Goal: Task Accomplishment & Management: Manage account settings

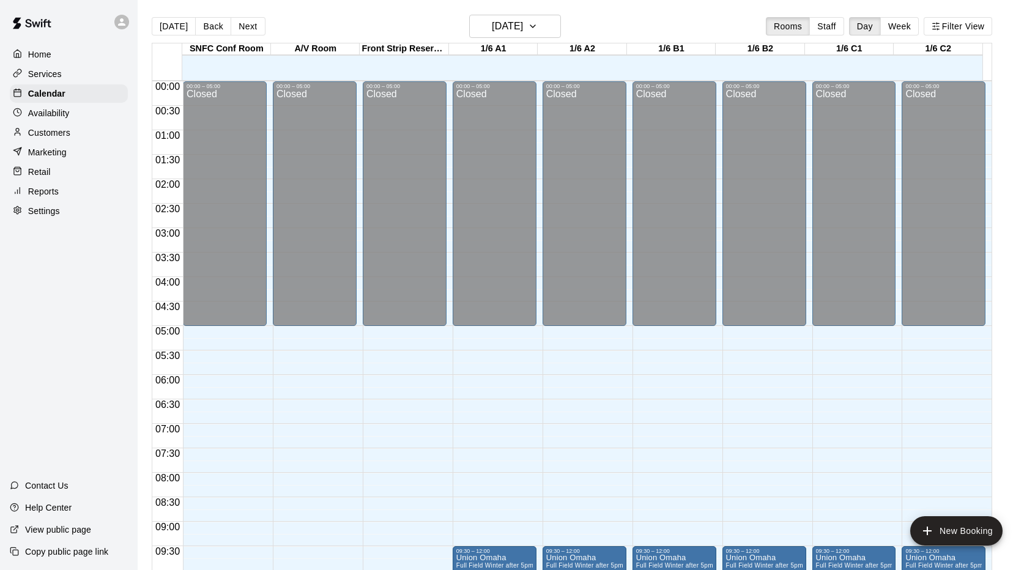
scroll to position [490, 0]
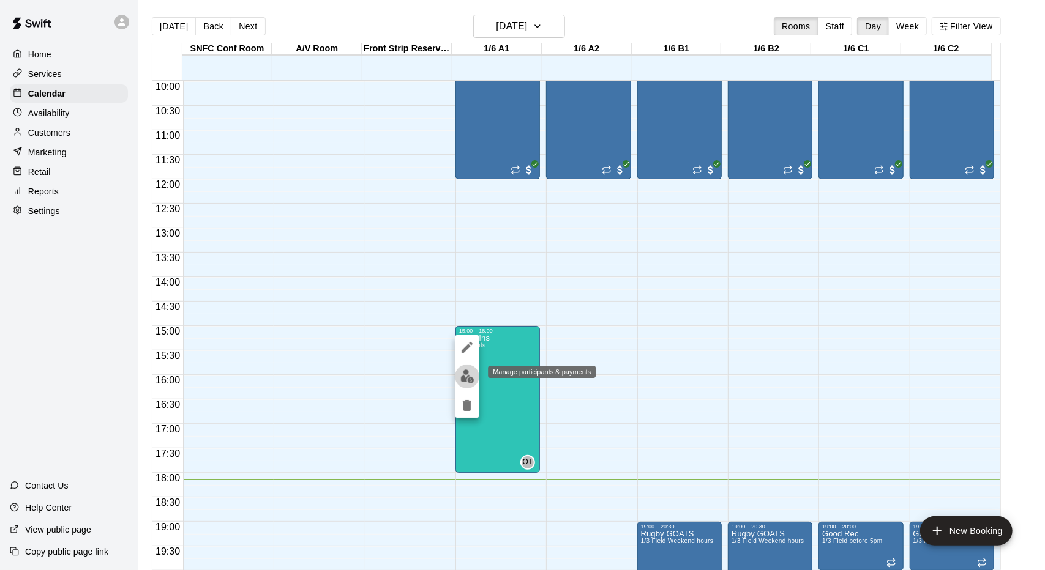
click at [477, 374] on button "edit" at bounding box center [467, 377] width 24 height 24
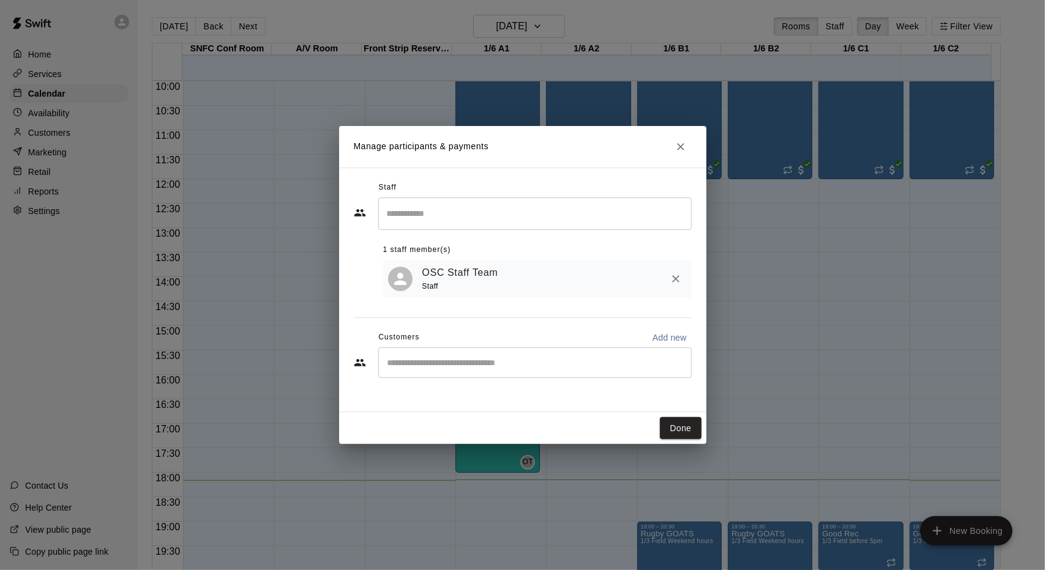
click at [532, 229] on div "​" at bounding box center [534, 214] width 313 height 32
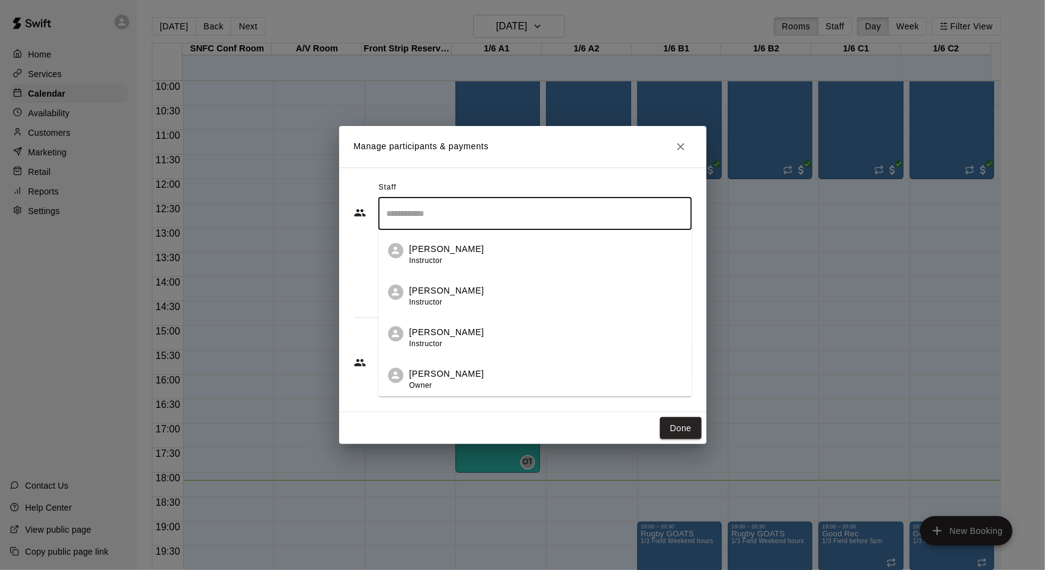
click at [751, 423] on div "Manage participants & payments Staff ​ [PERSON_NAME] Instructor [PERSON_NAME] I…" at bounding box center [522, 285] width 1045 height 570
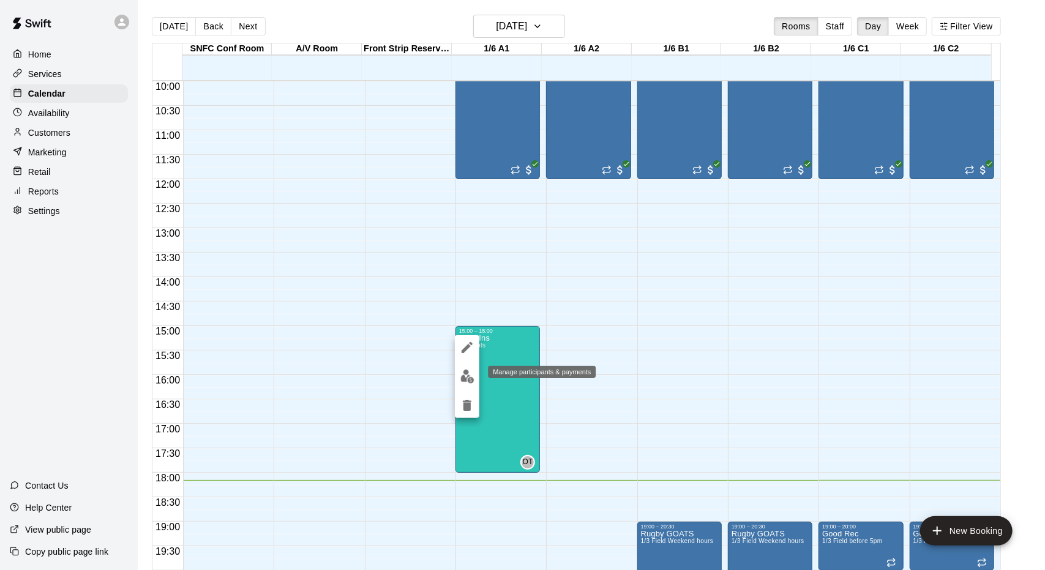
click at [472, 382] on img "edit" at bounding box center [467, 377] width 14 height 14
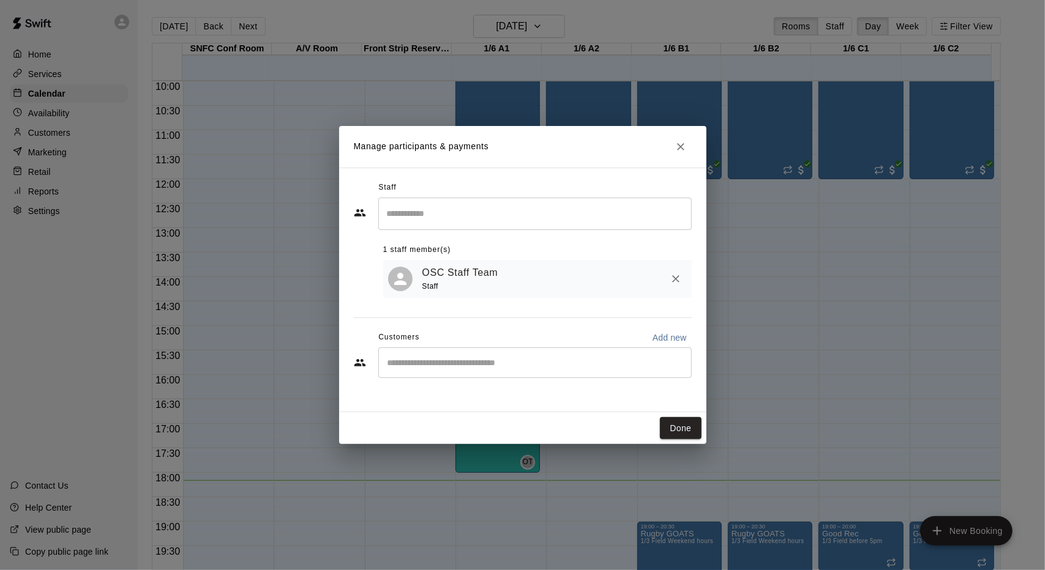
click at [493, 362] on input "Start typing to search customers..." at bounding box center [535, 363] width 302 height 12
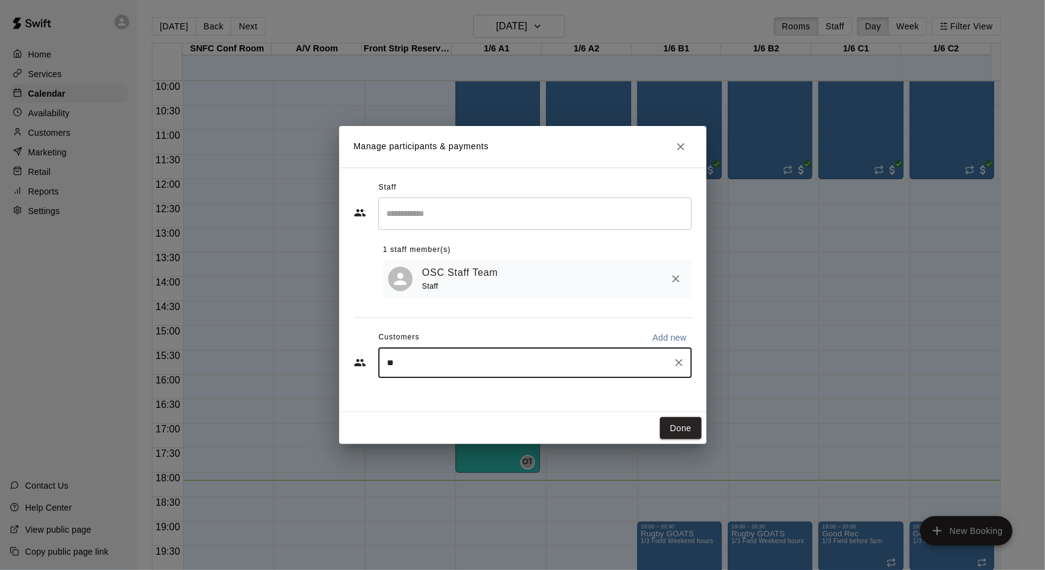
type input "***"
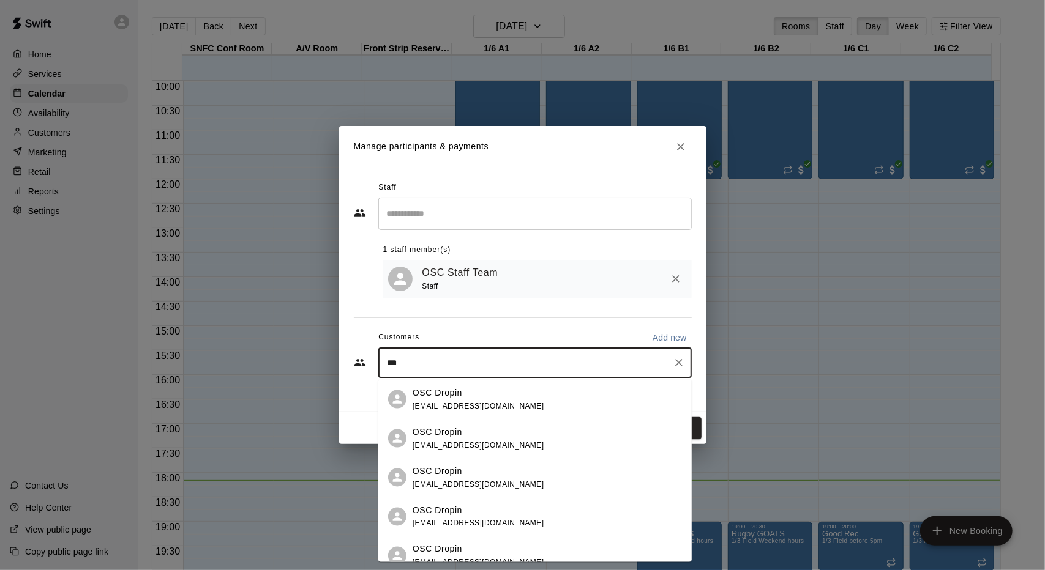
click at [491, 386] on div "OSC Dropin" at bounding box center [478, 392] width 132 height 13
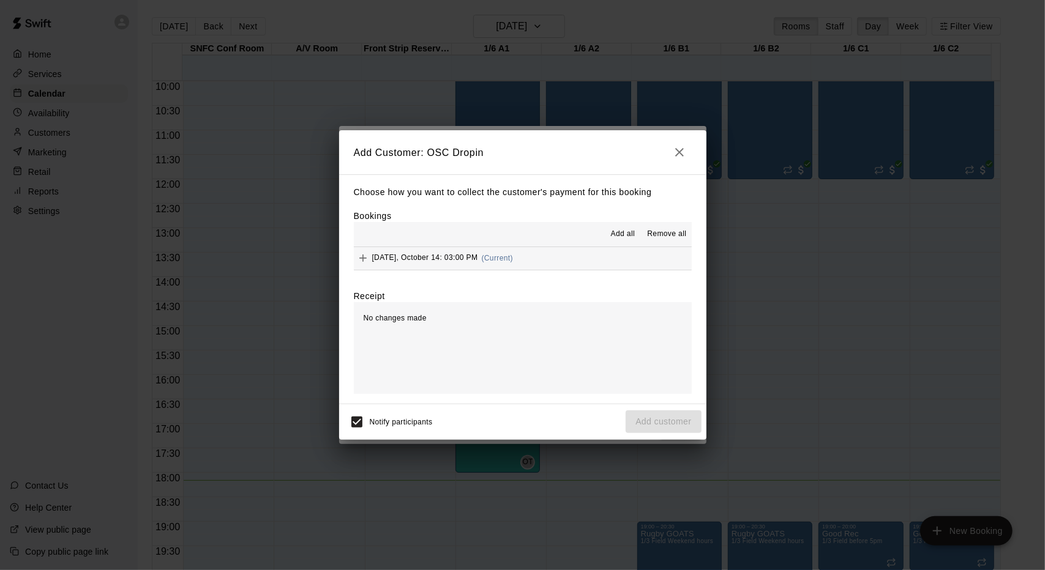
click at [496, 263] on div "[DATE], October 14: 03:00 PM (Current)" at bounding box center [434, 258] width 160 height 18
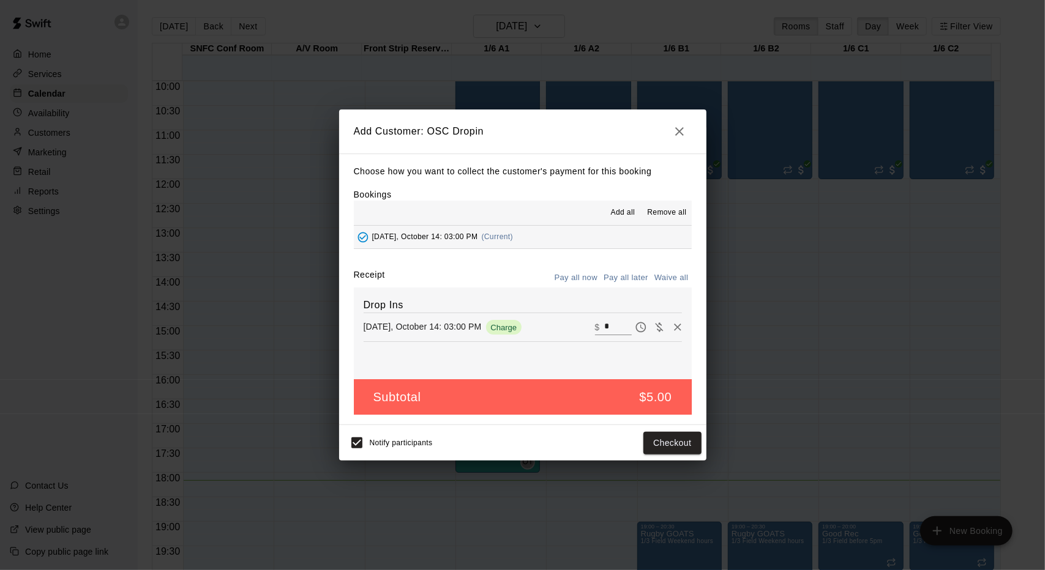
click at [604, 325] on input "*" at bounding box center [617, 327] width 27 height 16
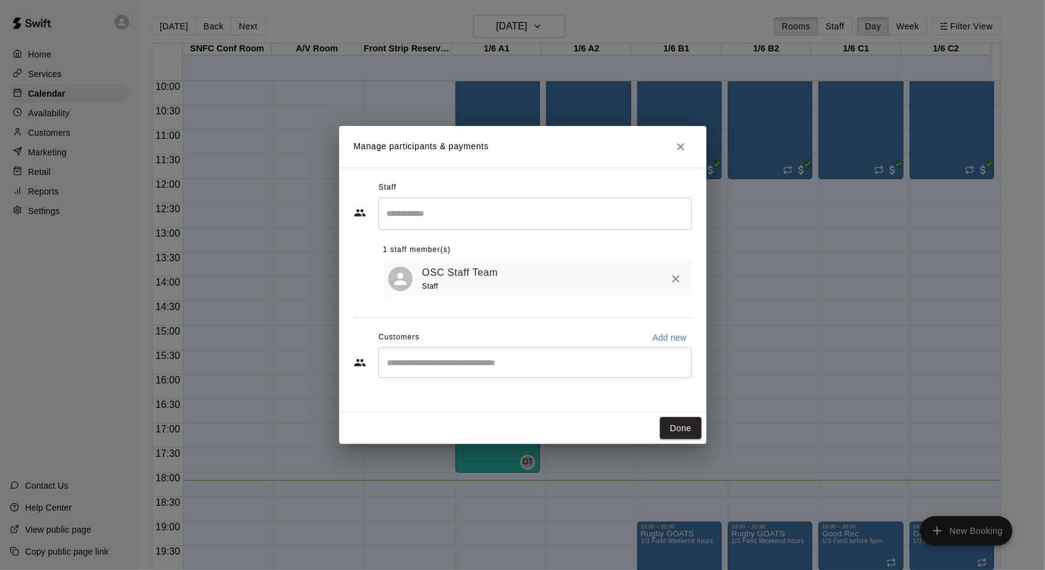
click at [593, 363] on input "Start typing to search customers..." at bounding box center [535, 363] width 302 height 12
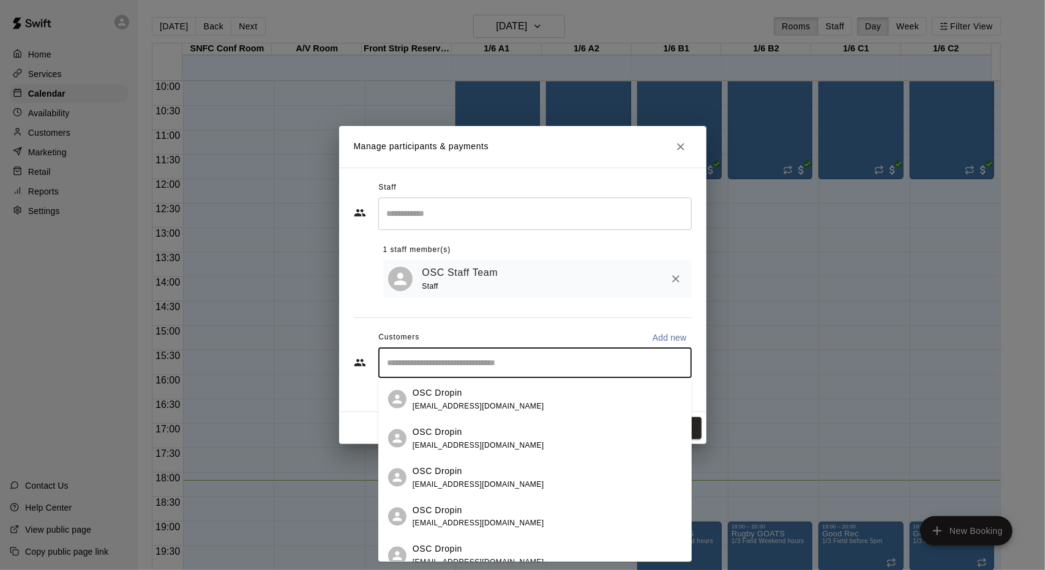
click at [568, 398] on div "OSC Dropin [EMAIL_ADDRESS][DOMAIN_NAME]" at bounding box center [546, 399] width 269 height 26
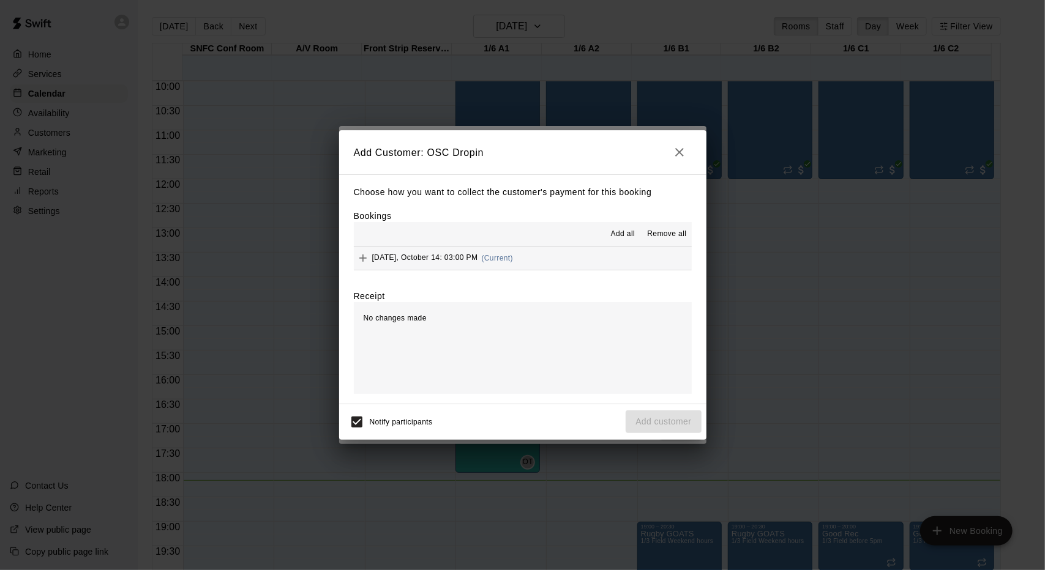
click at [507, 258] on span "(Current)" at bounding box center [498, 258] width 32 height 9
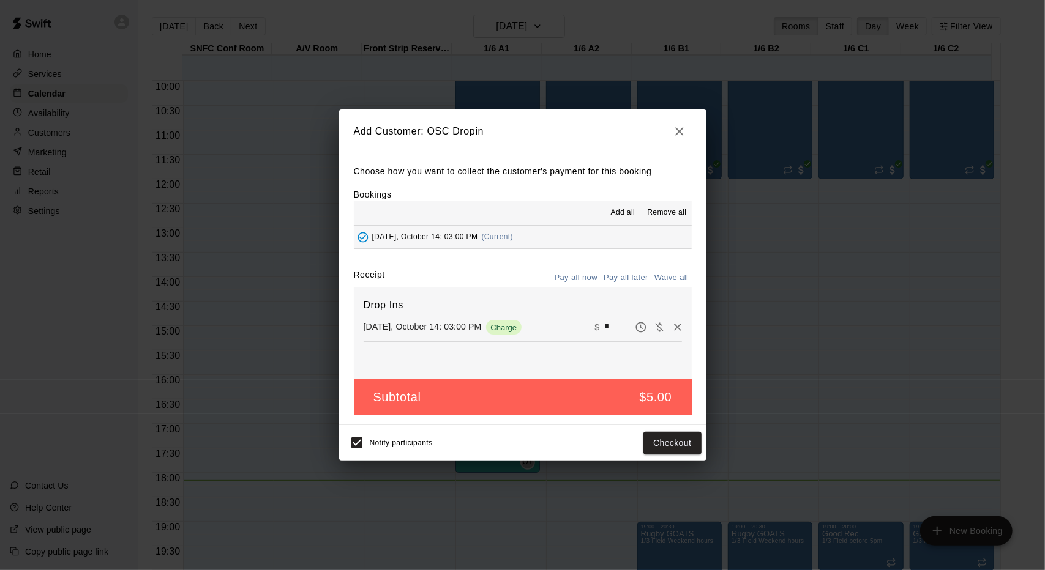
click at [611, 329] on input "*" at bounding box center [617, 327] width 27 height 16
type input "**"
click at [673, 449] on button "Checkout" at bounding box center [672, 443] width 58 height 23
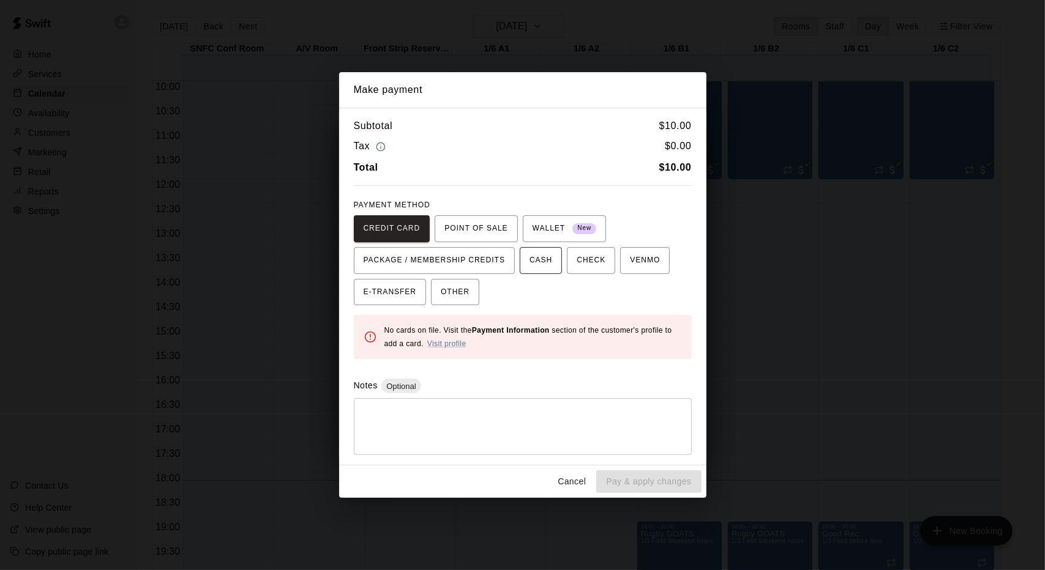
click at [529, 262] on span "CASH" at bounding box center [540, 261] width 23 height 20
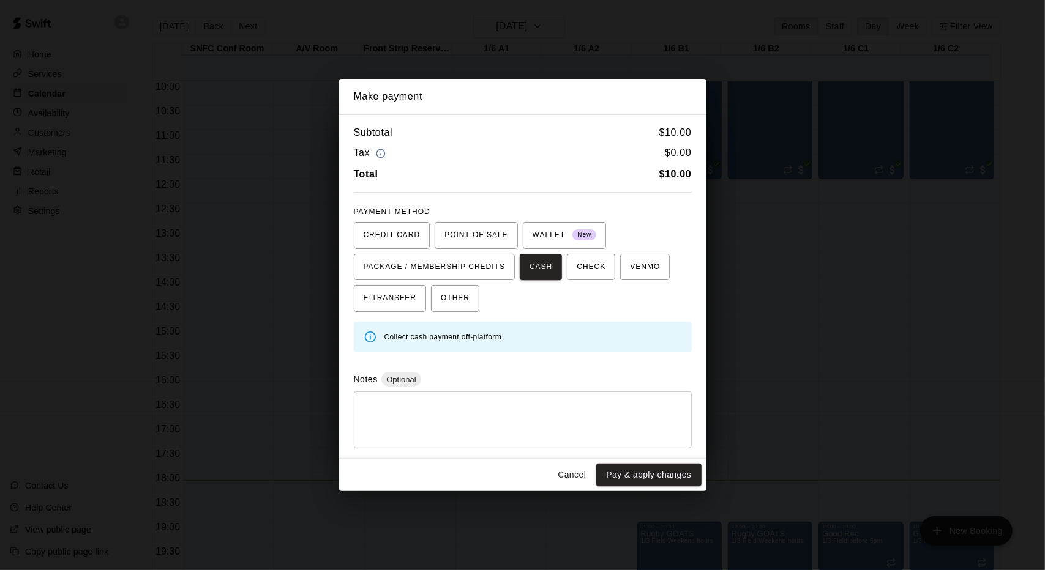
click at [558, 411] on textarea at bounding box center [522, 420] width 321 height 37
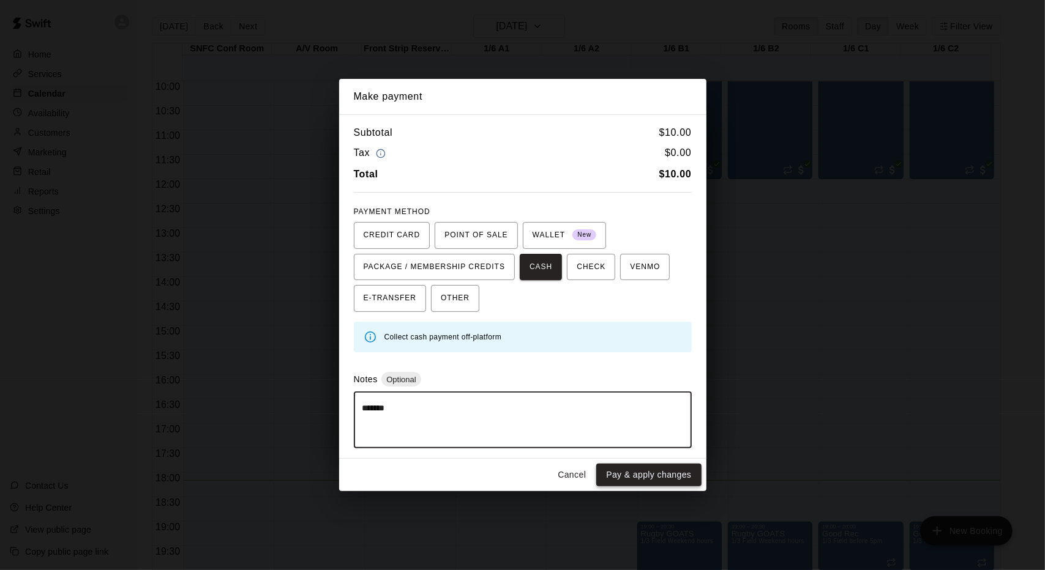
type textarea "*******"
click at [634, 483] on button "Pay & apply changes" at bounding box center [648, 475] width 105 height 23
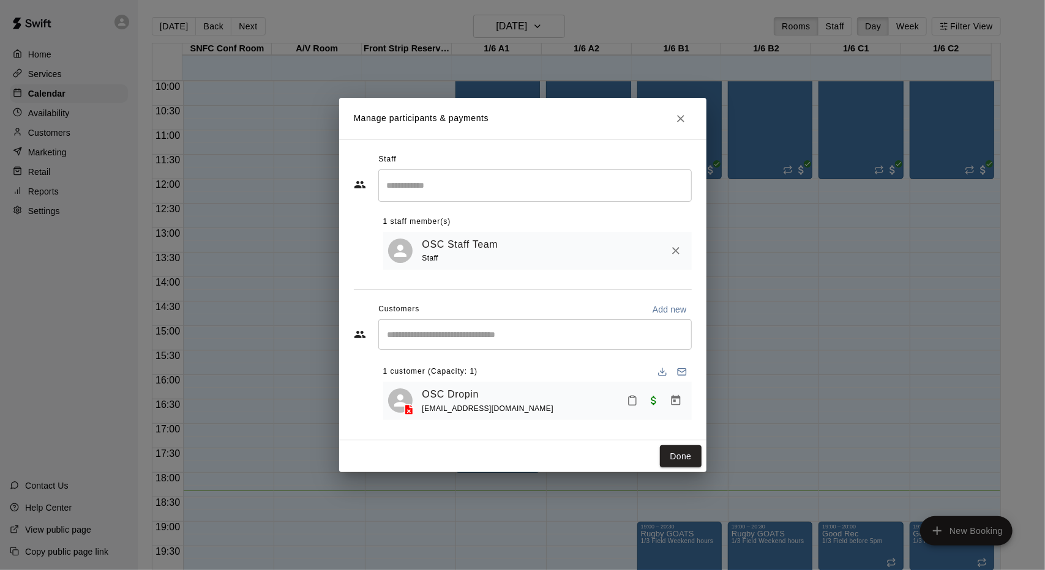
click at [906, 471] on div "Manage participants & payments Staff ​ 1 staff member(s) OSC Staff Team Staff C…" at bounding box center [522, 285] width 1045 height 570
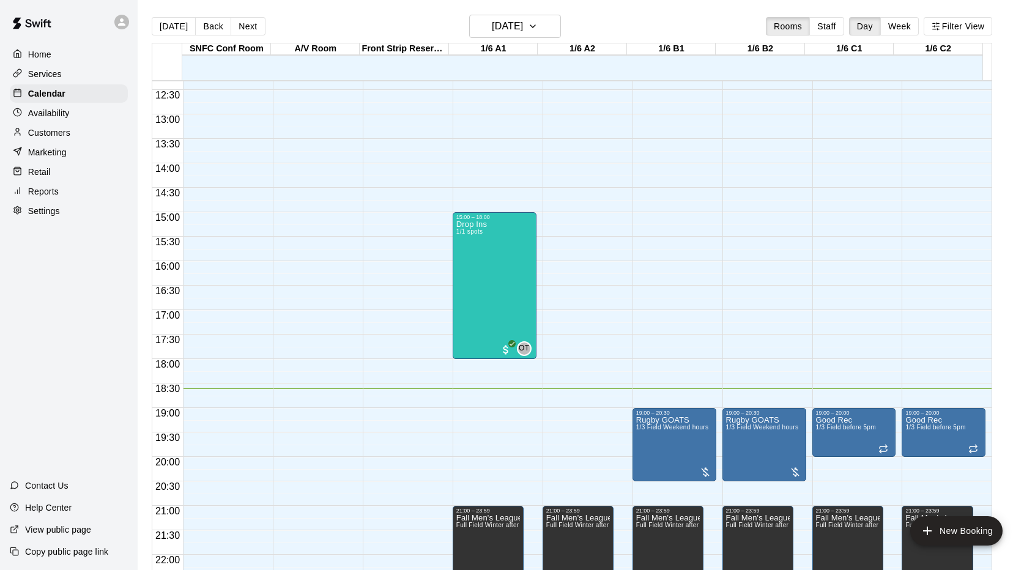
scroll to position [612, 0]
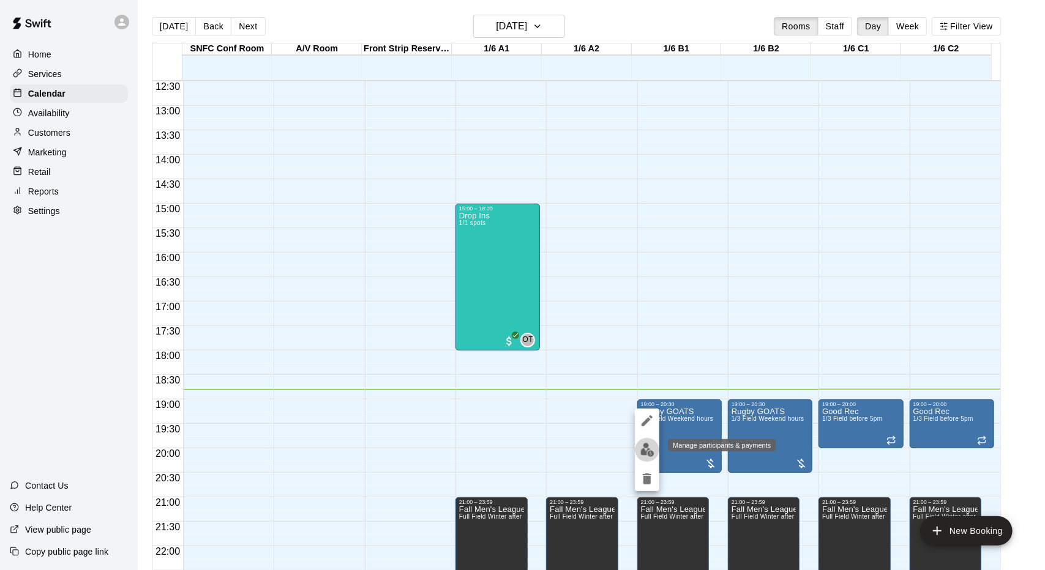
click at [647, 459] on button "edit" at bounding box center [647, 450] width 24 height 24
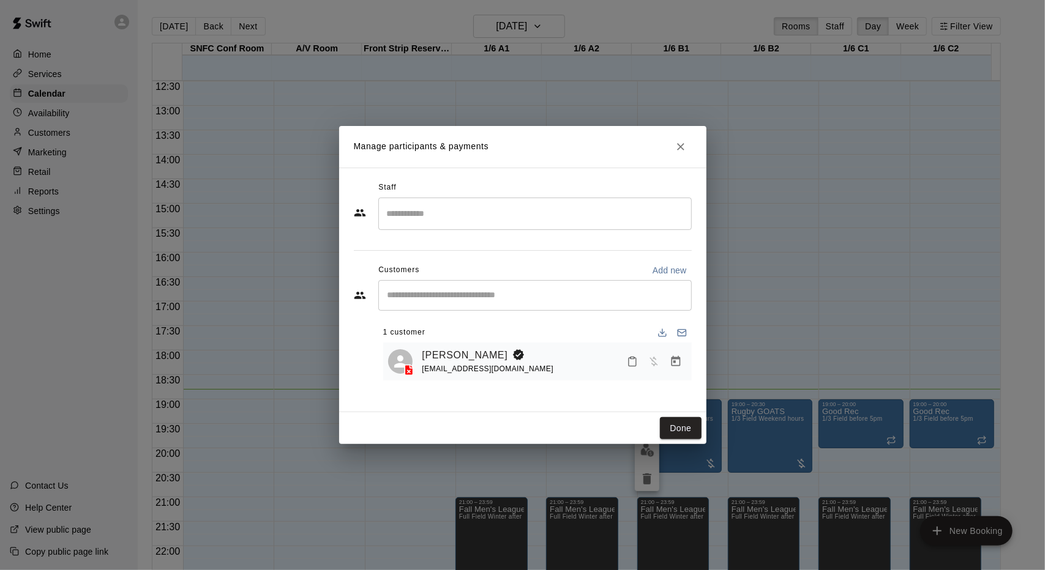
click at [818, 256] on div "Manage participants & payments Staff ​ Customers Add new ​ 1 customer [PERSON_N…" at bounding box center [522, 285] width 1045 height 570
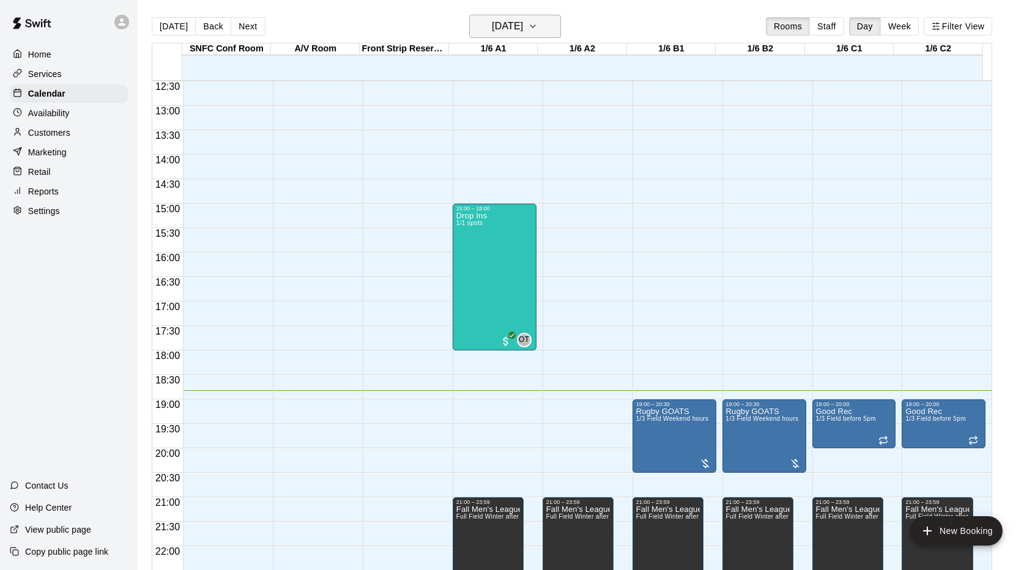
click at [561, 30] on button "[DATE]" at bounding box center [515, 26] width 92 height 23
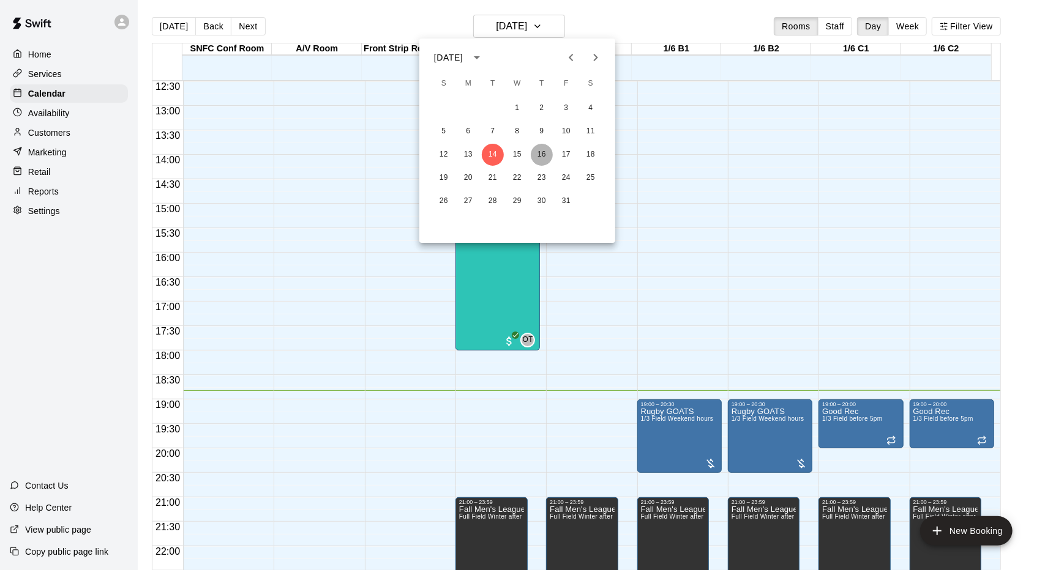
click at [545, 156] on button "16" at bounding box center [542, 155] width 22 height 22
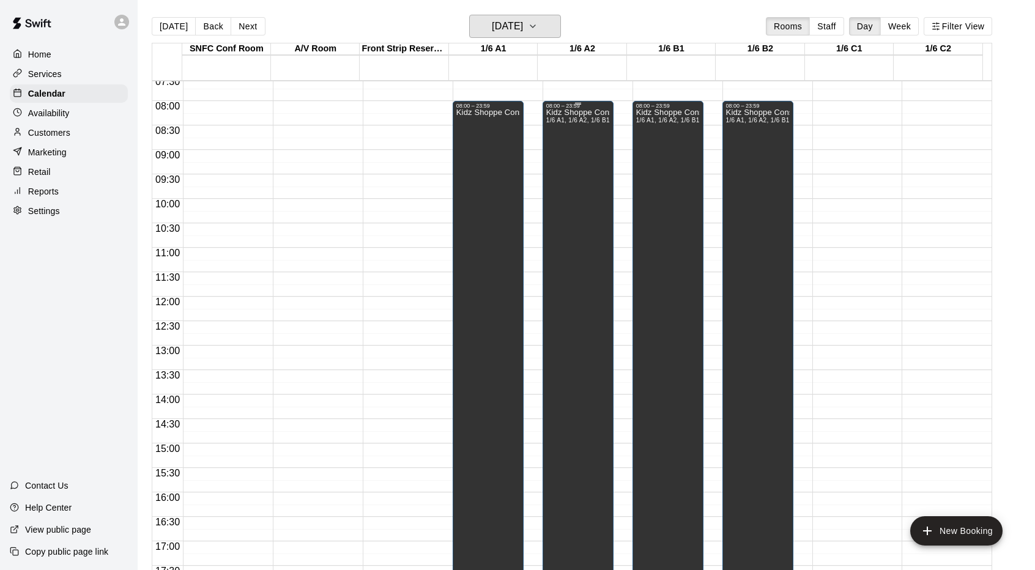
scroll to position [366, 0]
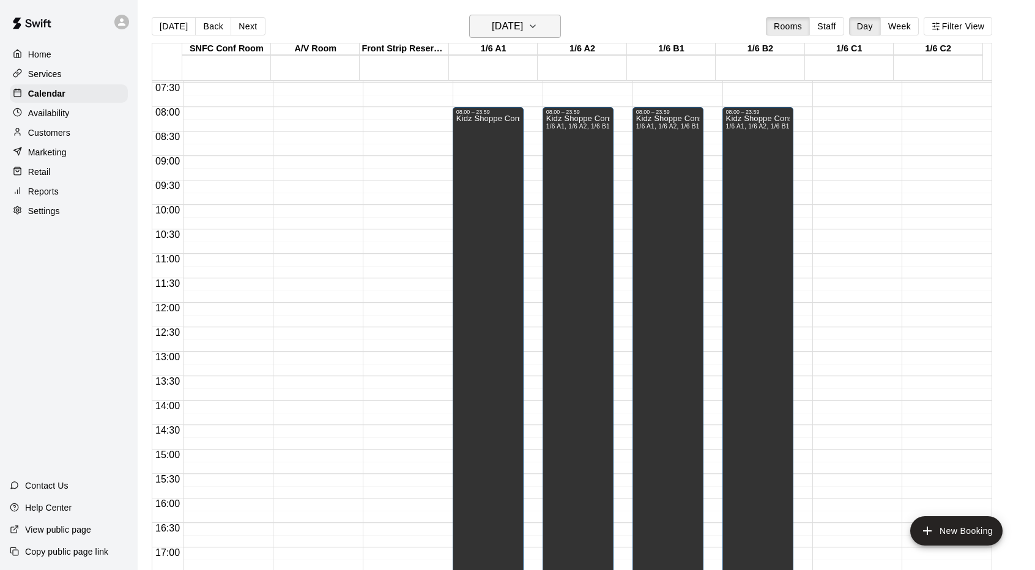
click at [521, 33] on h6 "[DATE]" at bounding box center [507, 26] width 31 height 17
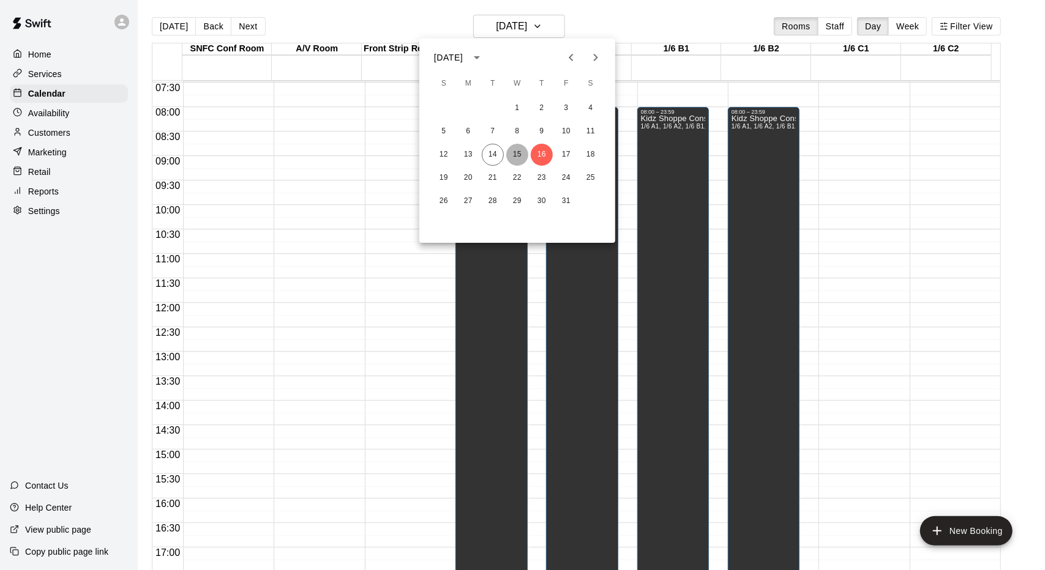
click at [519, 160] on button "15" at bounding box center [517, 155] width 22 height 22
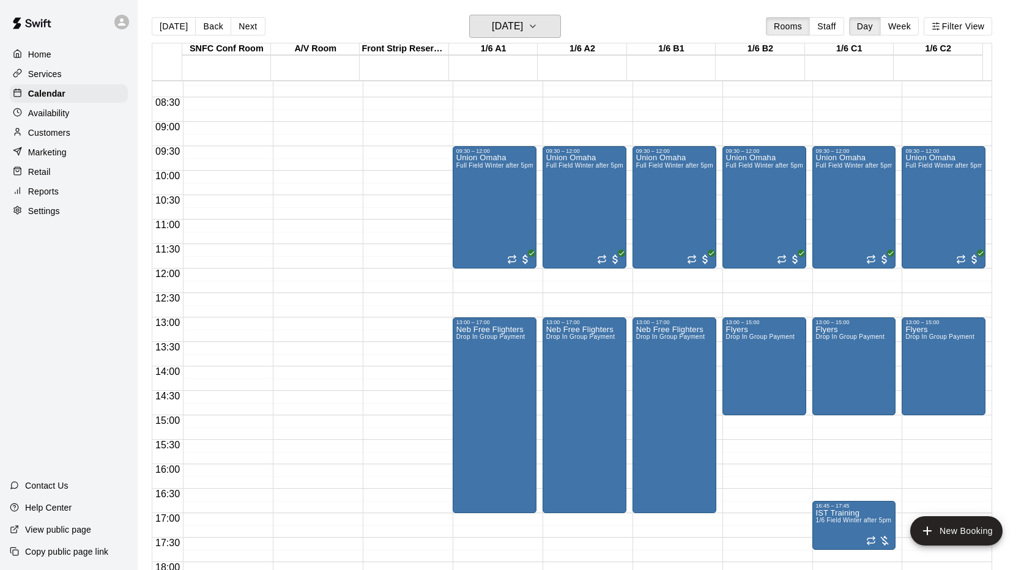
scroll to position [427, 0]
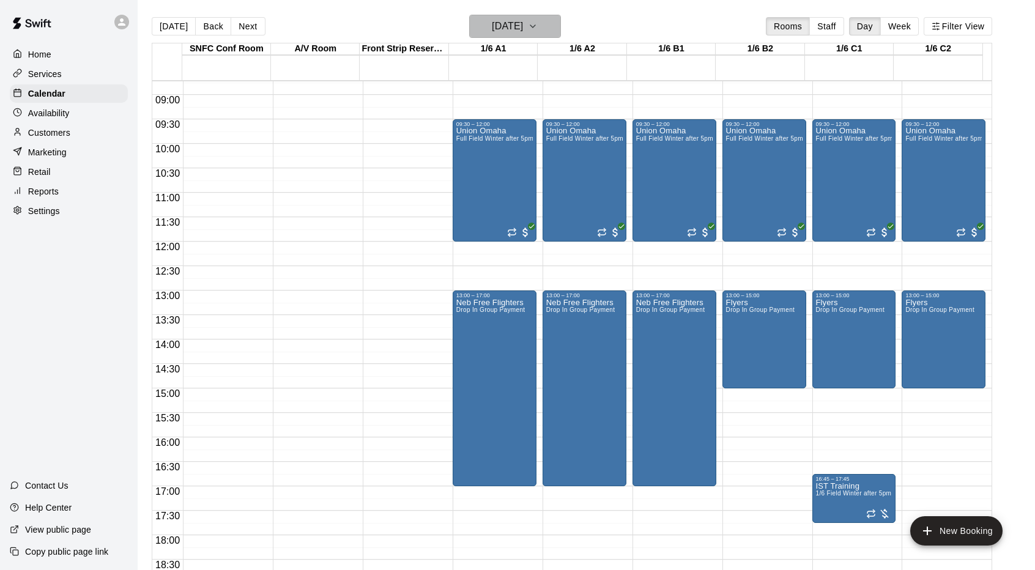
click at [553, 23] on button "[DATE]" at bounding box center [515, 26] width 92 height 23
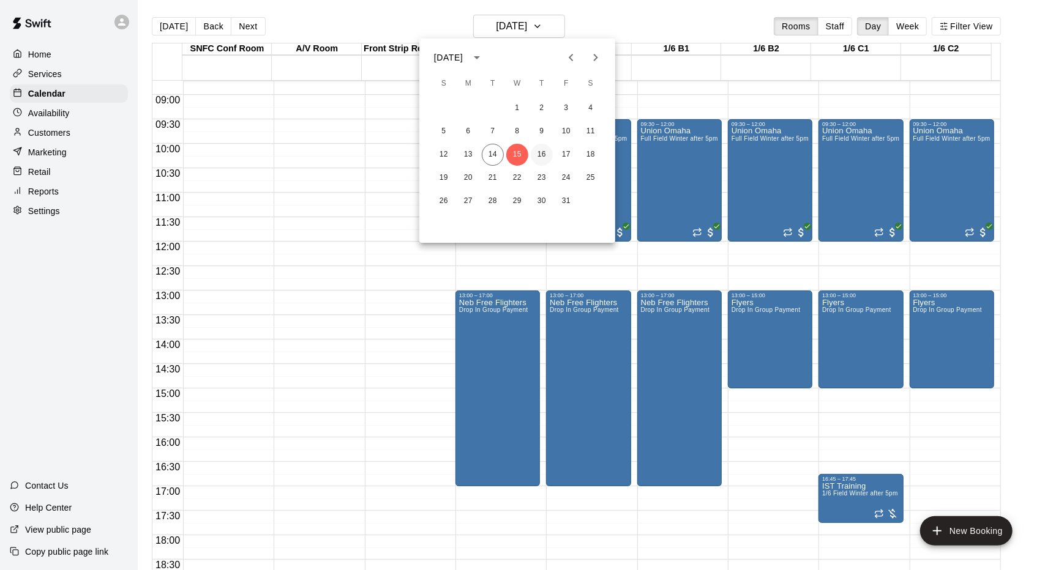
click at [541, 153] on button "16" at bounding box center [542, 155] width 22 height 22
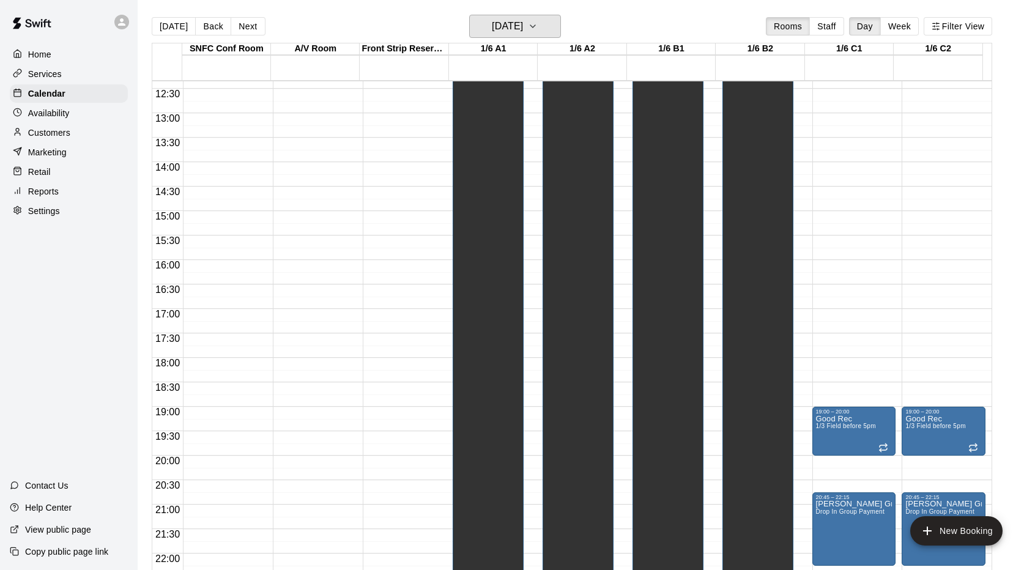
scroll to position [672, 0]
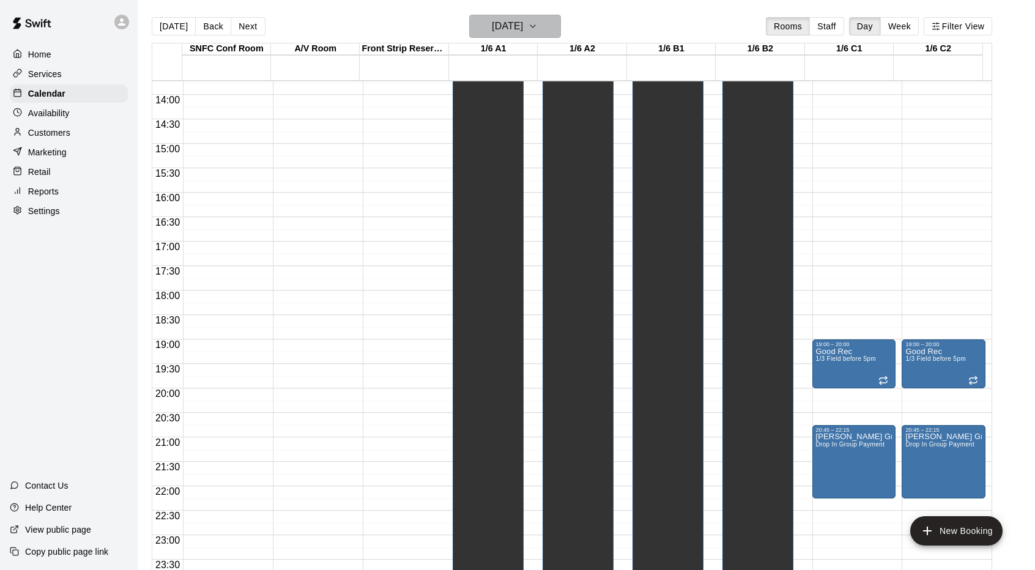
click at [552, 35] on button "[DATE]" at bounding box center [515, 26] width 92 height 23
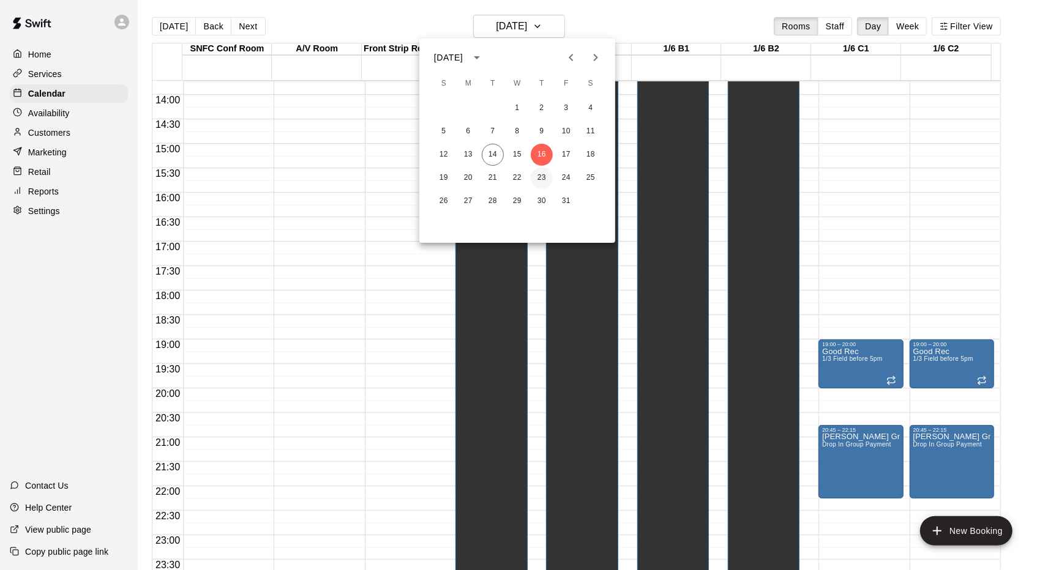
click at [544, 179] on button "23" at bounding box center [542, 178] width 22 height 22
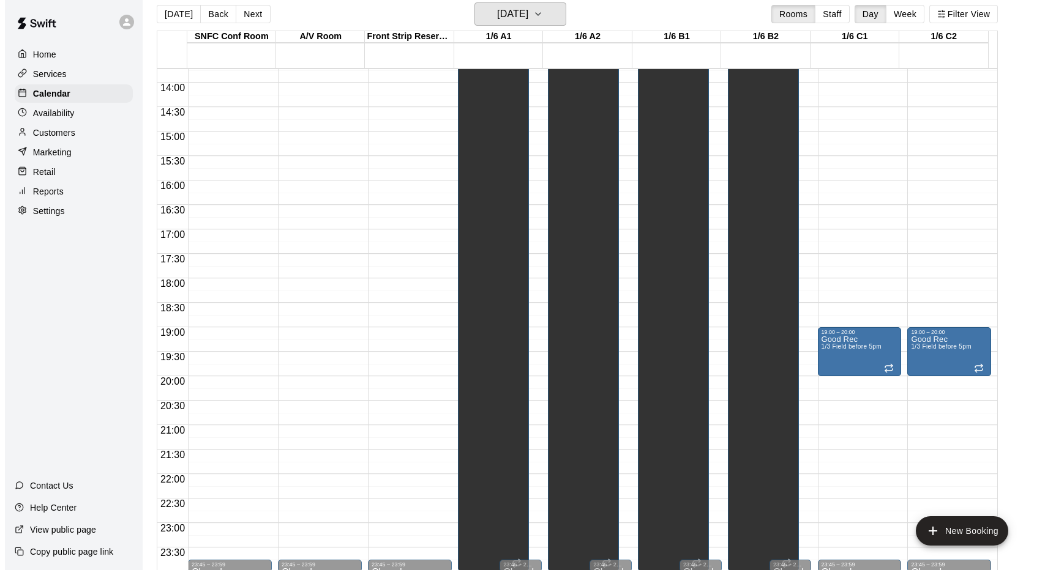
scroll to position [20, 0]
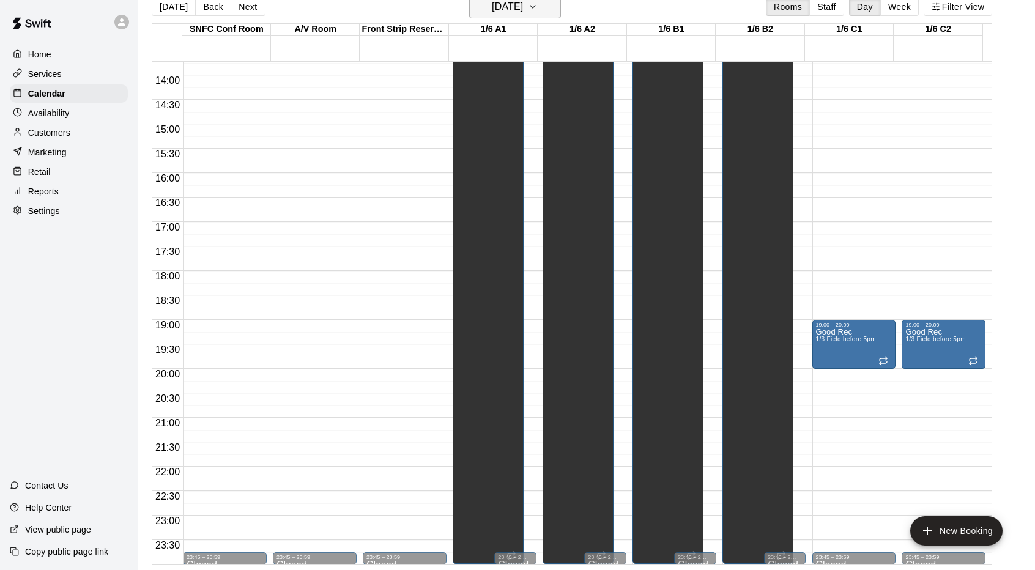
click at [534, 17] on button "[DATE]" at bounding box center [515, 6] width 92 height 23
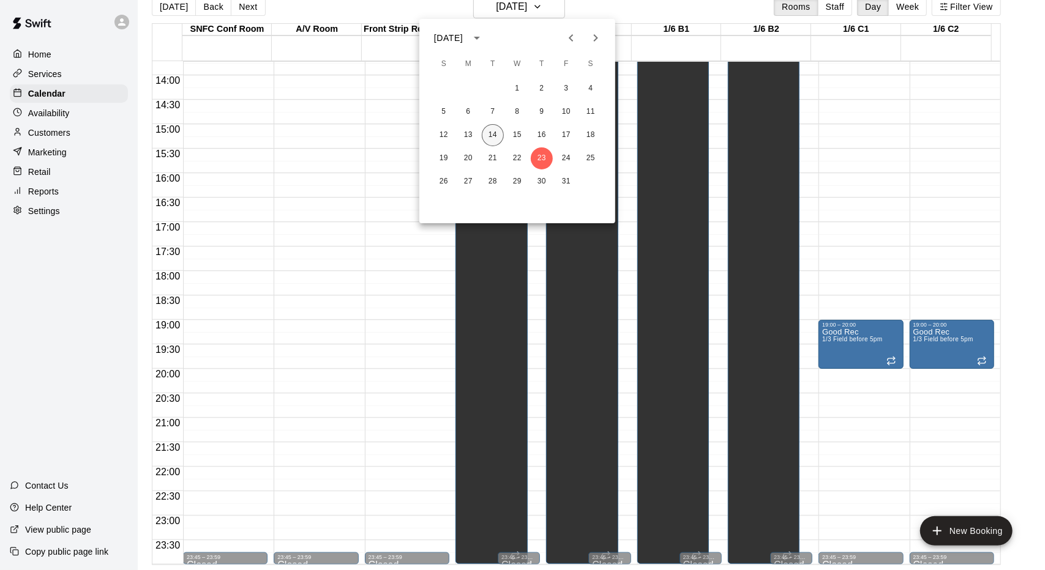
click at [496, 135] on button "14" at bounding box center [493, 135] width 22 height 22
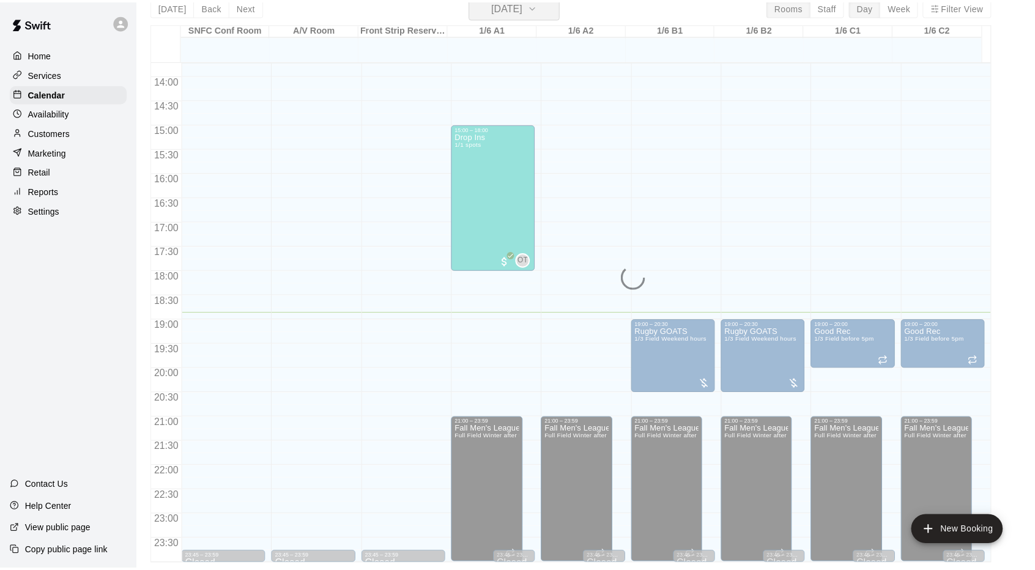
scroll to position [15, 0]
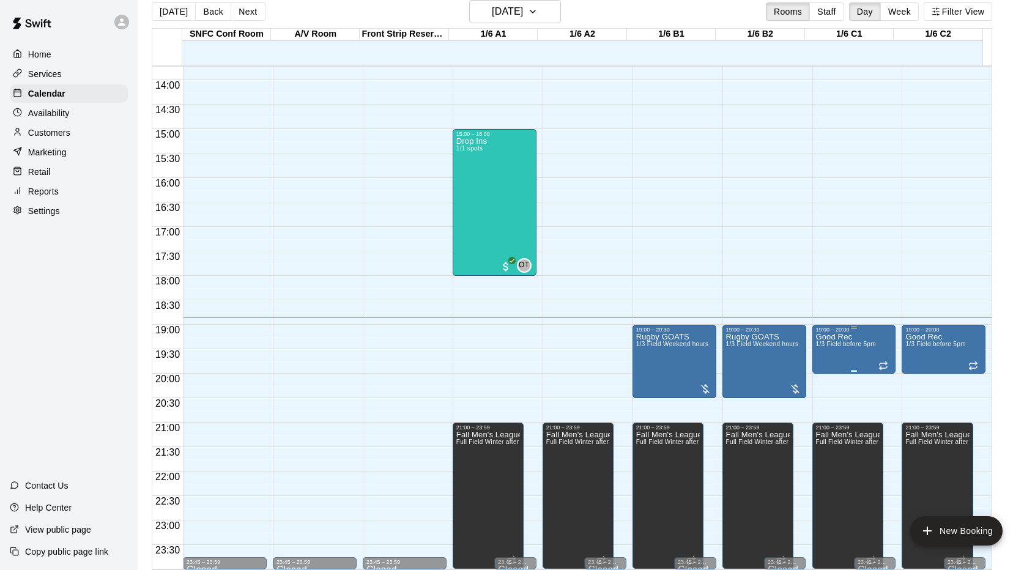
click at [840, 337] on p "Good Rec" at bounding box center [846, 337] width 60 height 0
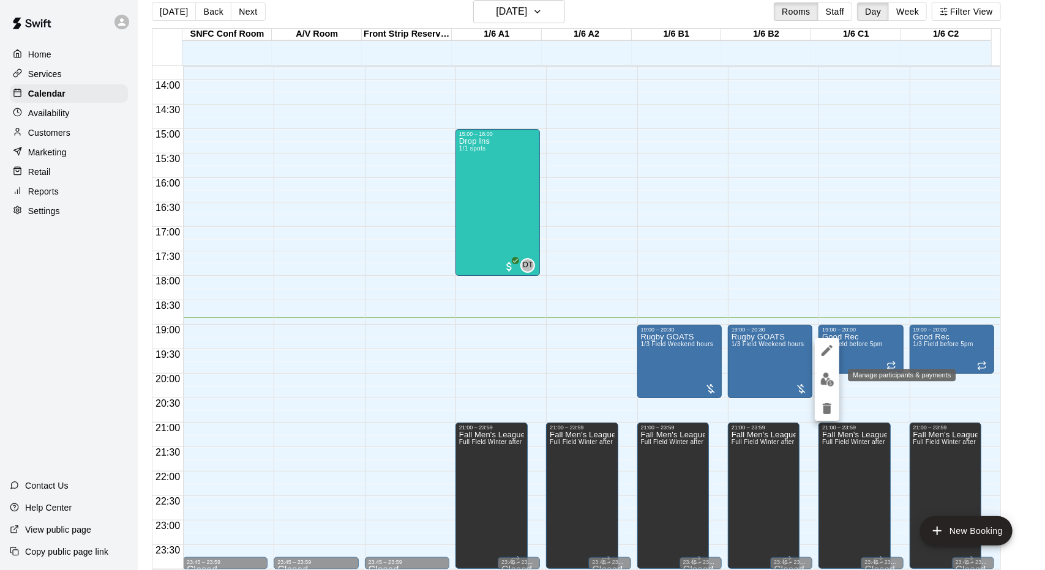
click at [830, 379] on img "edit" at bounding box center [827, 380] width 14 height 14
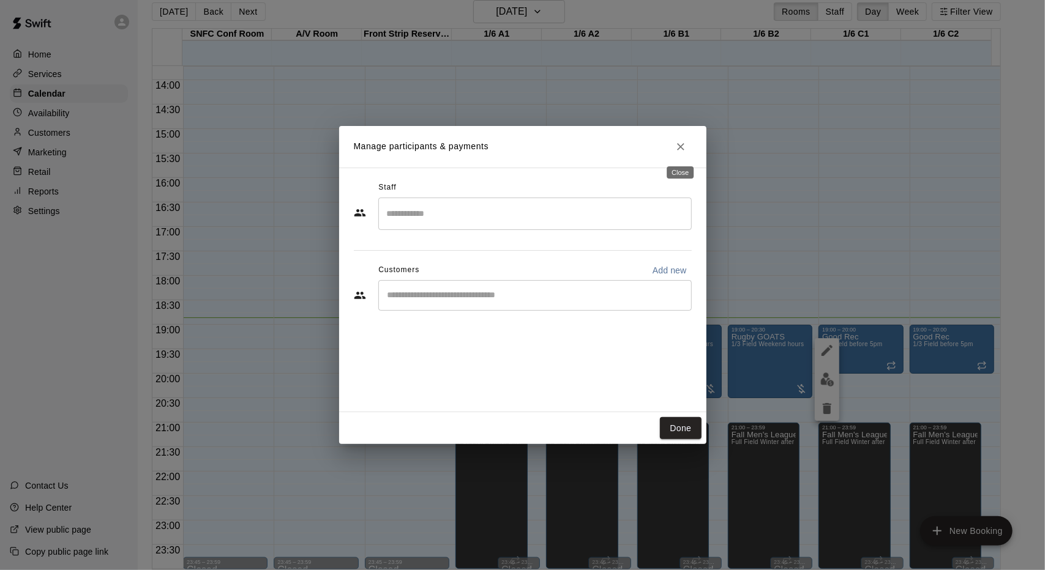
click at [685, 153] on button "Close" at bounding box center [680, 147] width 22 height 22
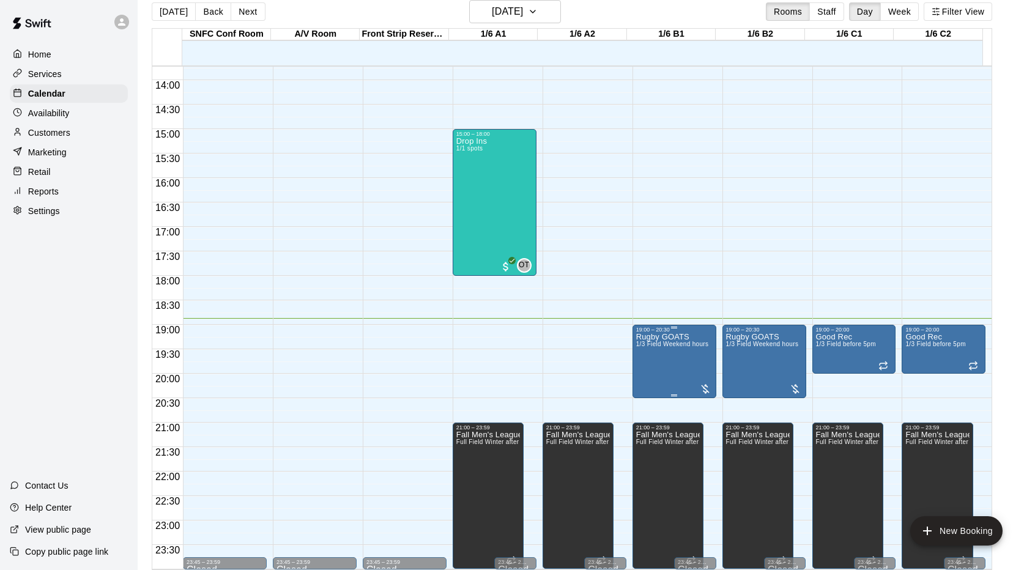
click at [704, 389] on div at bounding box center [705, 389] width 12 height 12
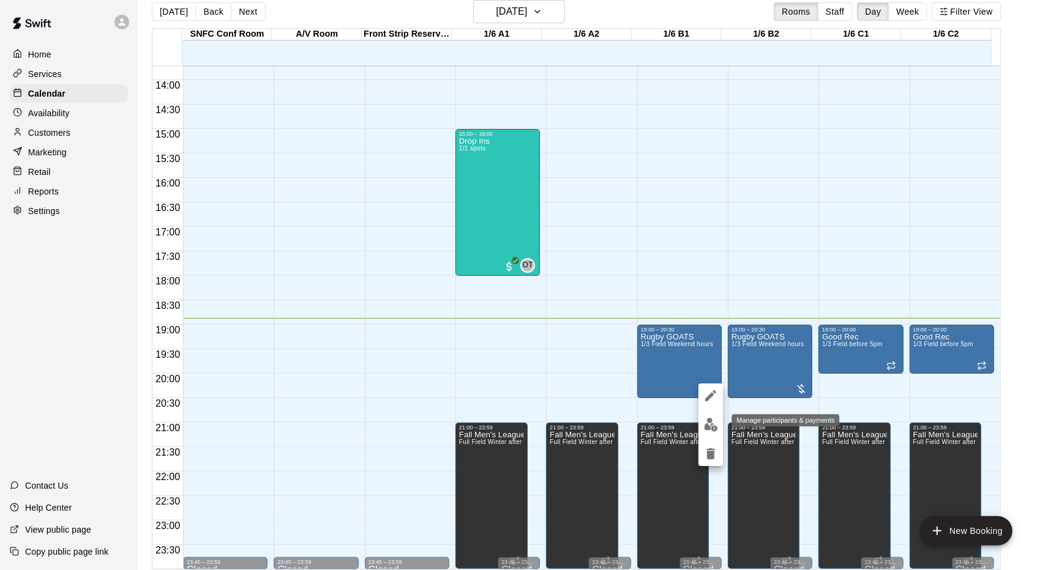
click at [710, 430] on img "edit" at bounding box center [711, 425] width 14 height 14
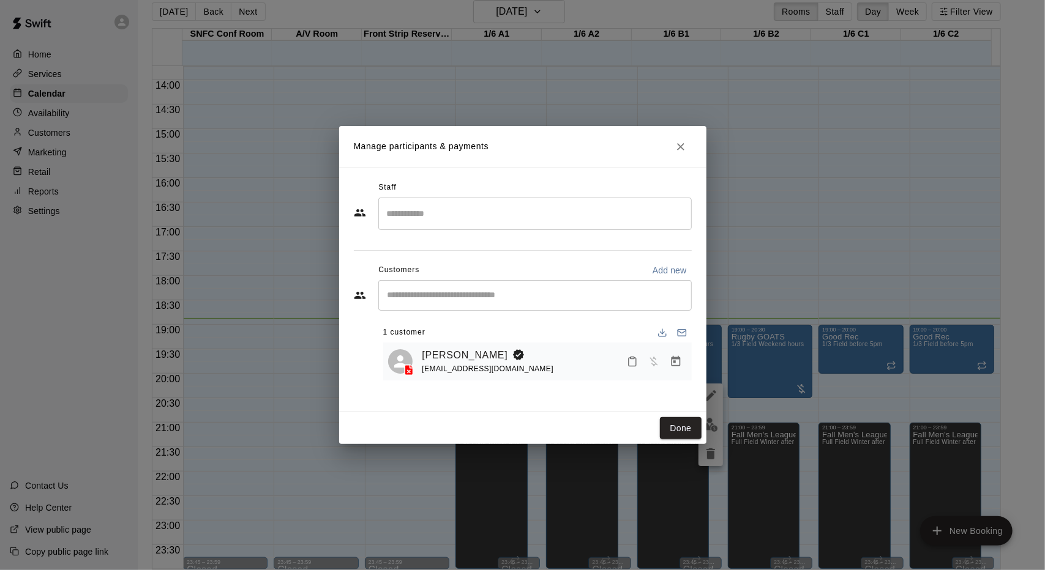
click at [773, 275] on div "Manage participants & payments Staff ​ Customers Add new ​ 1 customer [PERSON_N…" at bounding box center [522, 285] width 1045 height 570
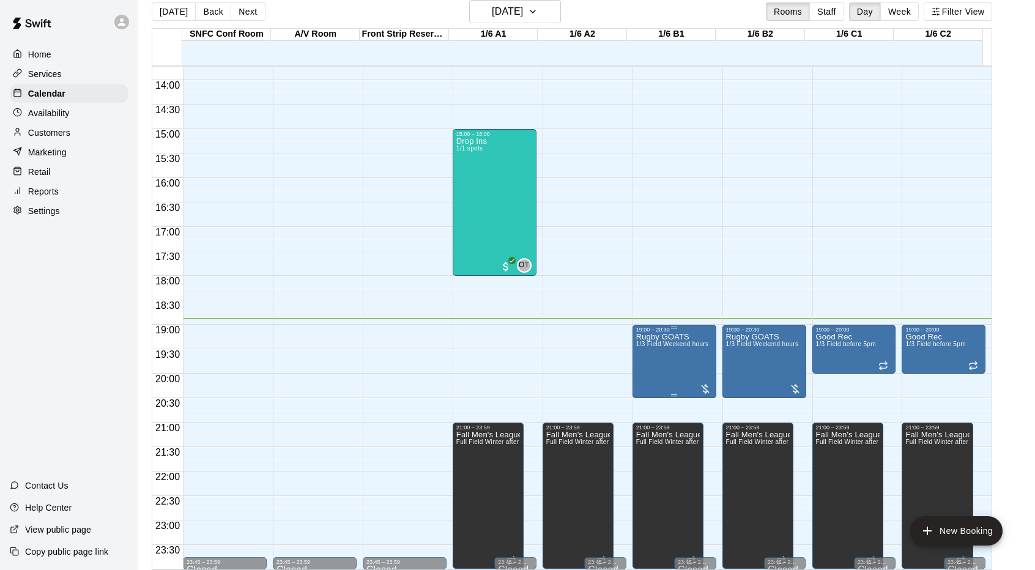
click at [704, 392] on div at bounding box center [705, 389] width 12 height 12
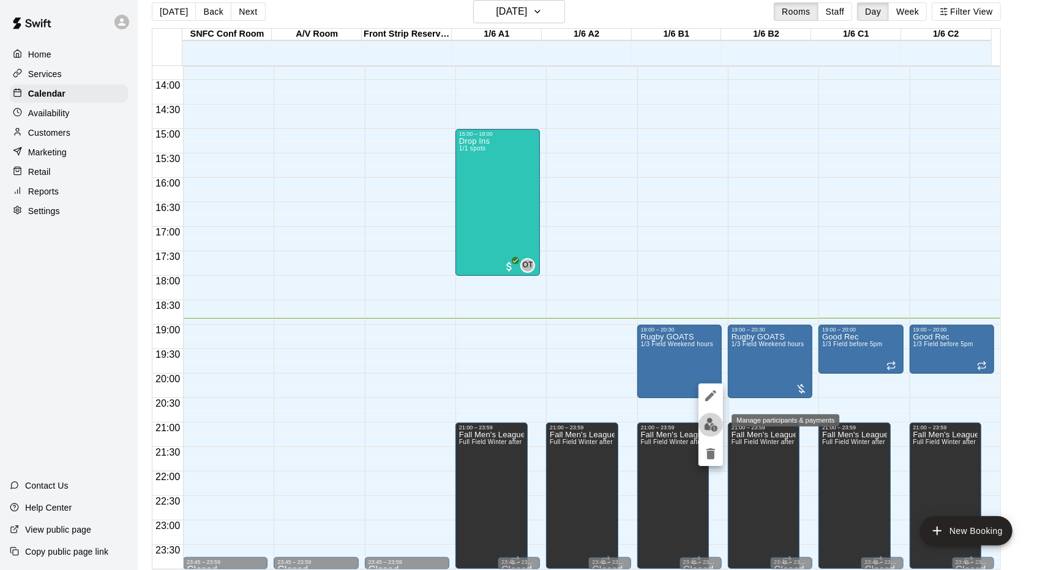
click at [709, 420] on img "edit" at bounding box center [711, 425] width 14 height 14
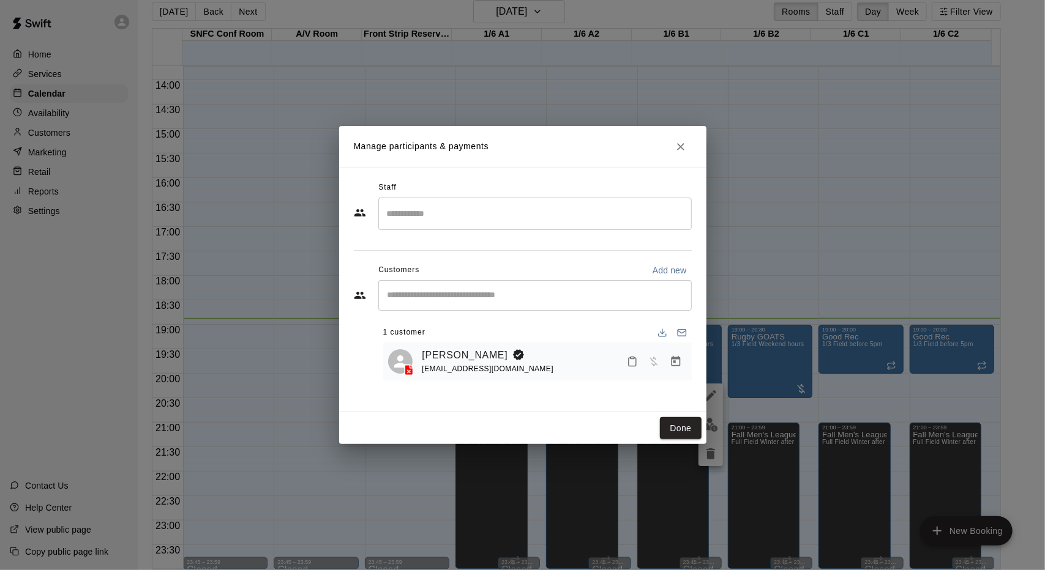
click at [738, 302] on div "Manage participants & payments Staff ​ Customers Add new ​ 1 customer [PERSON_N…" at bounding box center [522, 285] width 1045 height 570
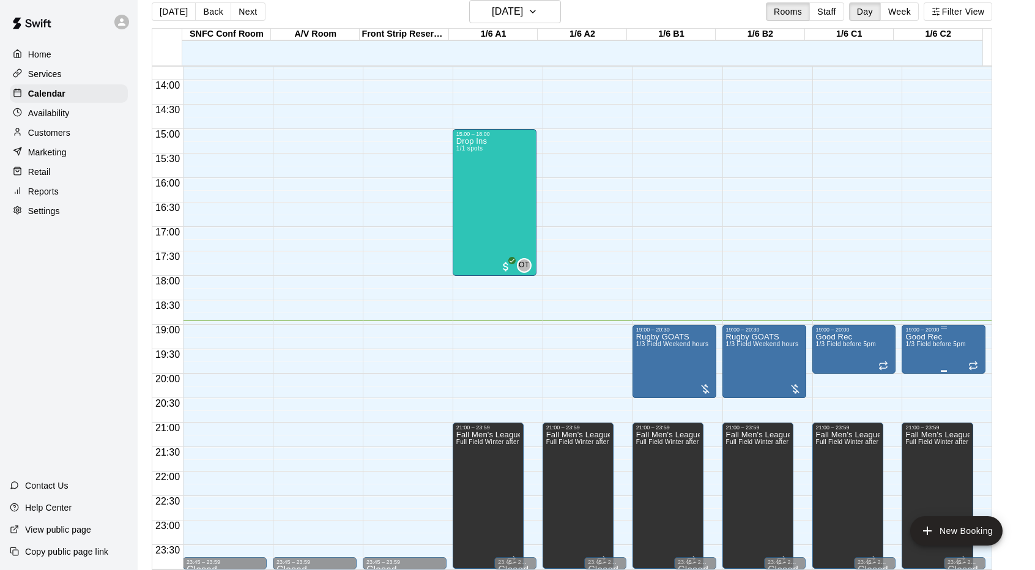
drag, startPoint x: 1012, startPoint y: 456, endPoint x: 956, endPoint y: 365, distance: 107.2
click at [1013, 453] on main "[DATE] Back [DATE][DATE] Rooms Staff Day Week Filter View SNFC Conf Room 14 Tue…" at bounding box center [587, 285] width 888 height 570
click at [492, 9] on h6 "[DATE]" at bounding box center [507, 11] width 31 height 17
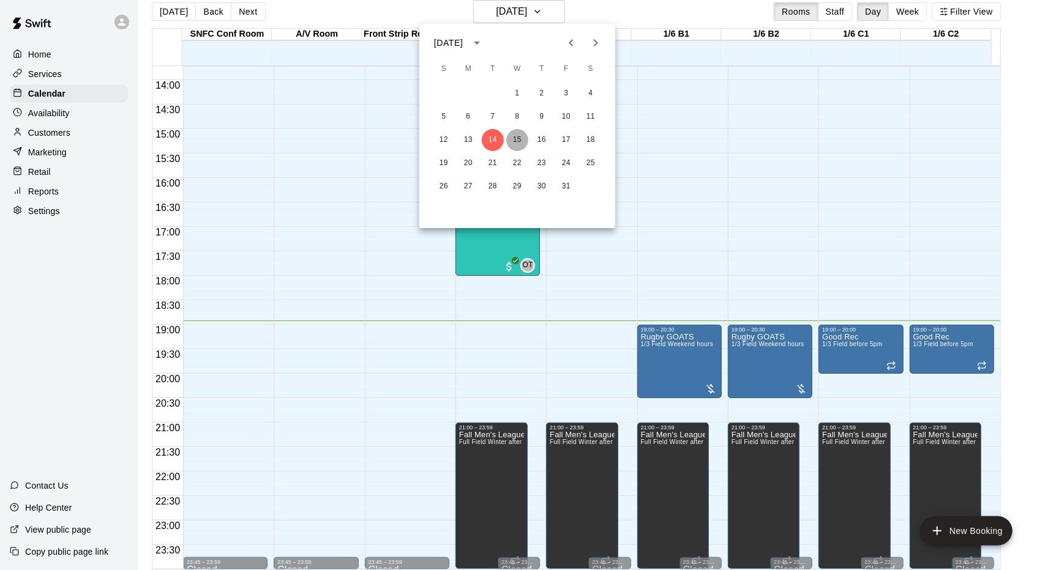
click at [509, 141] on button "15" at bounding box center [517, 140] width 22 height 22
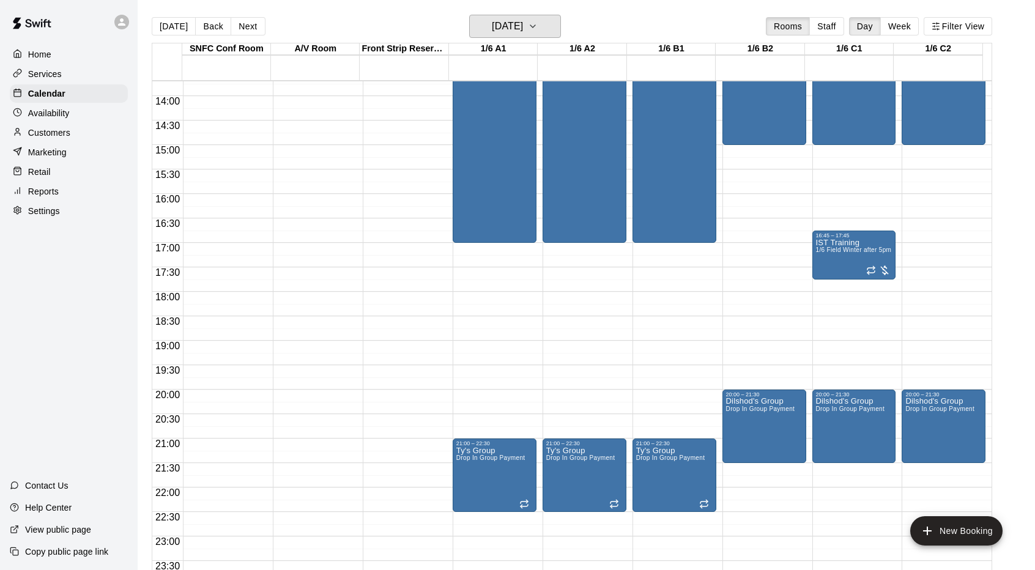
scroll to position [672, 0]
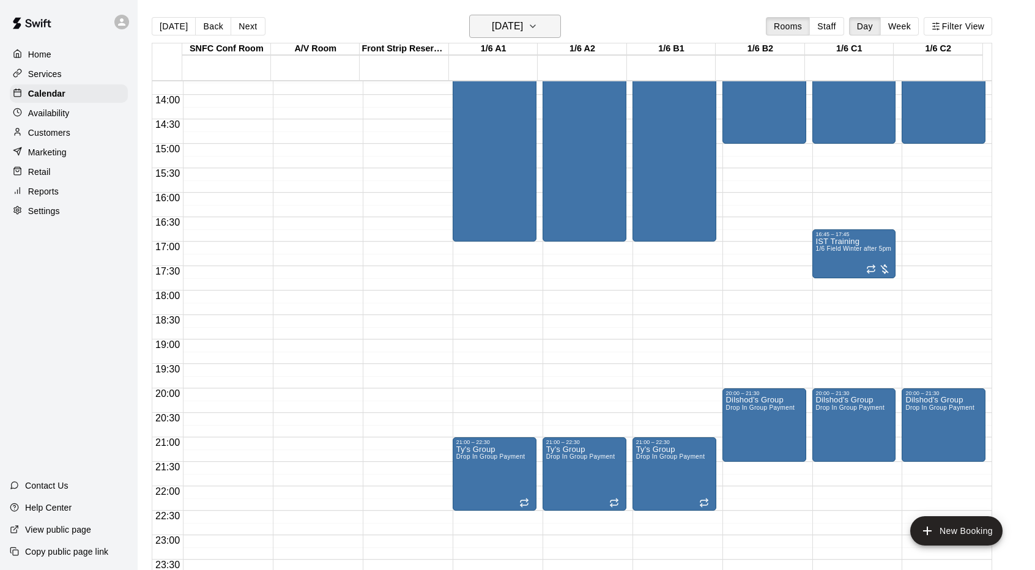
click at [553, 24] on button "[DATE]" at bounding box center [515, 26] width 92 height 23
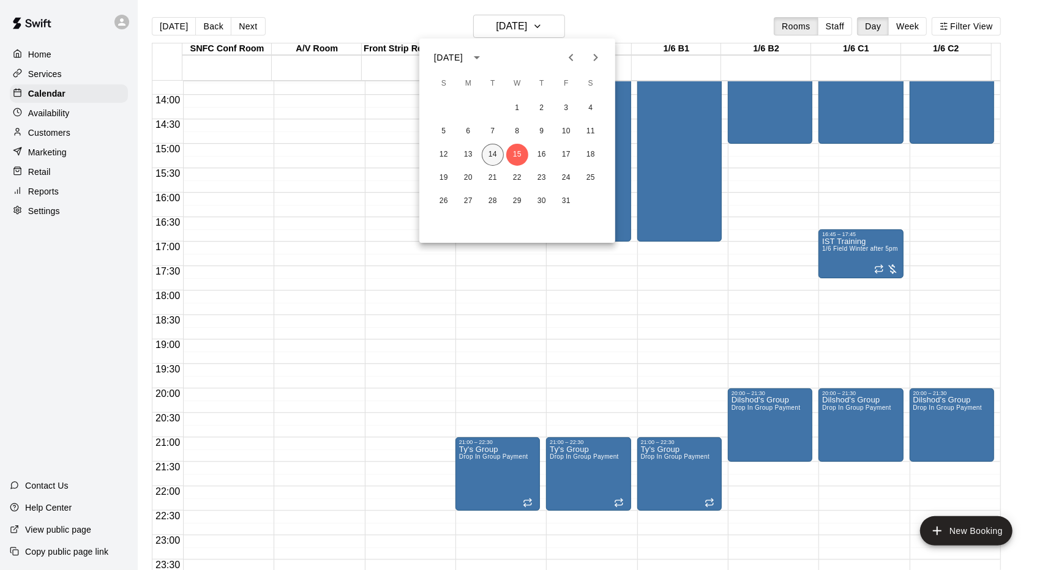
click at [491, 152] on button "14" at bounding box center [493, 155] width 22 height 22
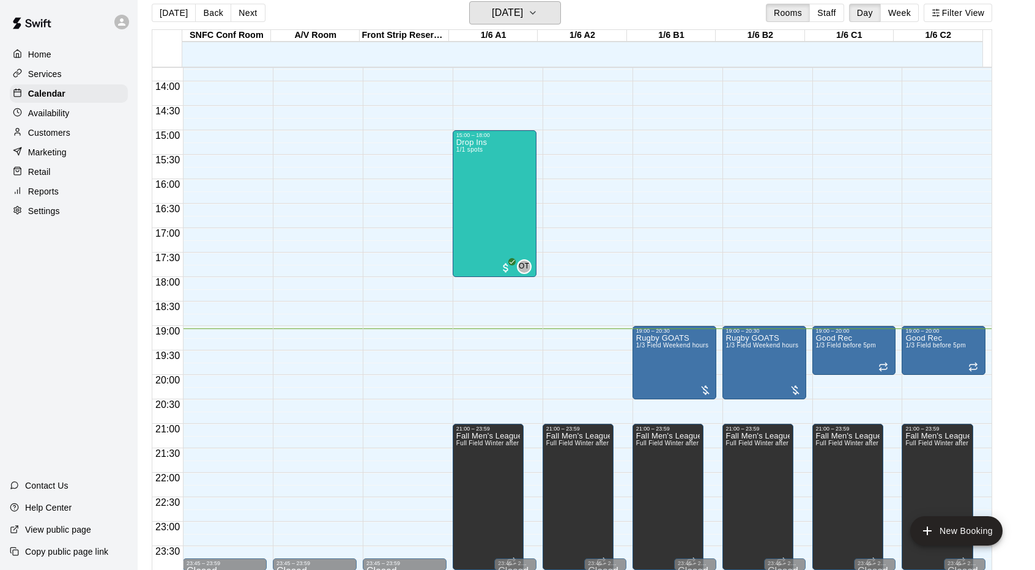
scroll to position [20, 0]
